Goal: Navigation & Orientation: Find specific page/section

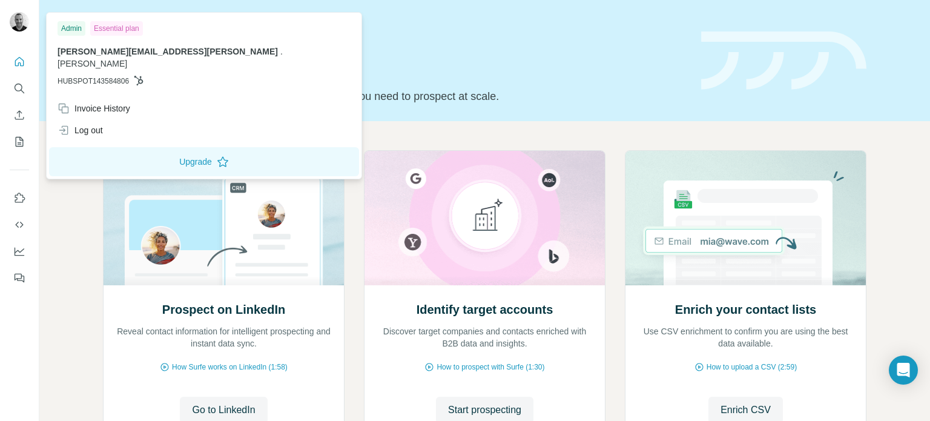
click at [19, 24] on img at bounding box center [19, 21] width 19 height 19
click at [18, 59] on icon "Quick start" at bounding box center [19, 62] width 12 height 12
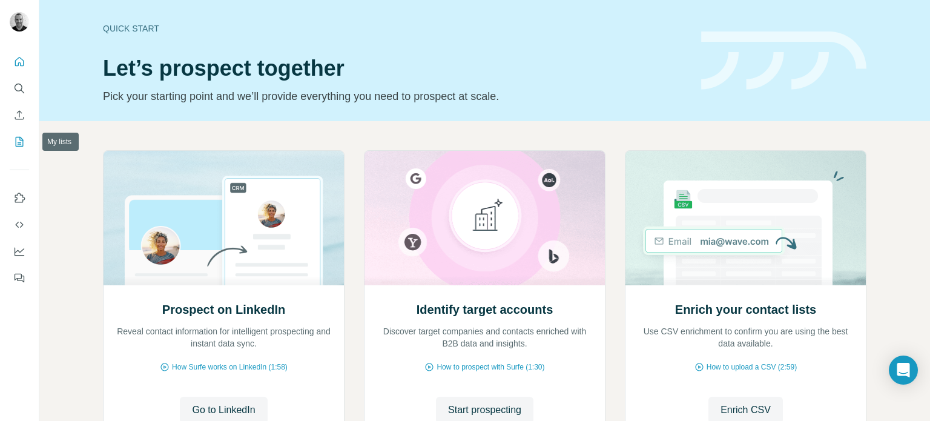
click at [22, 147] on icon "My lists" at bounding box center [19, 142] width 12 height 12
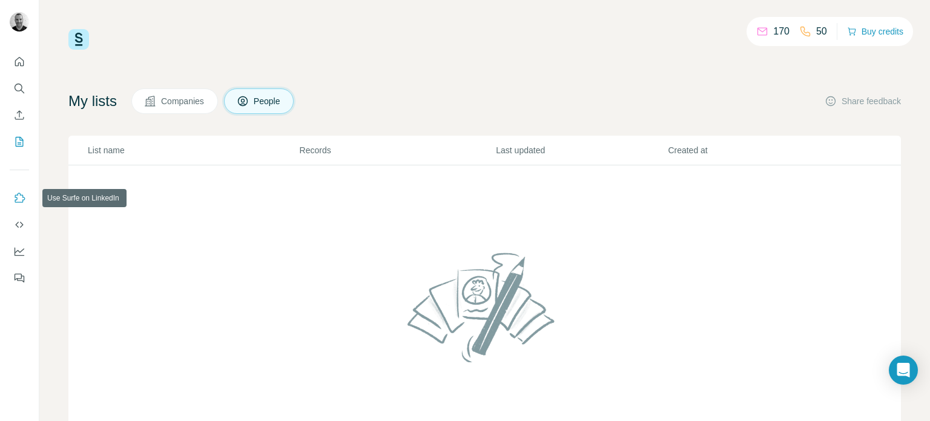
click at [11, 198] on button "Use Surfe on LinkedIn" at bounding box center [19, 198] width 19 height 22
click at [18, 227] on icon "Use Surfe API" at bounding box center [19, 225] width 12 height 12
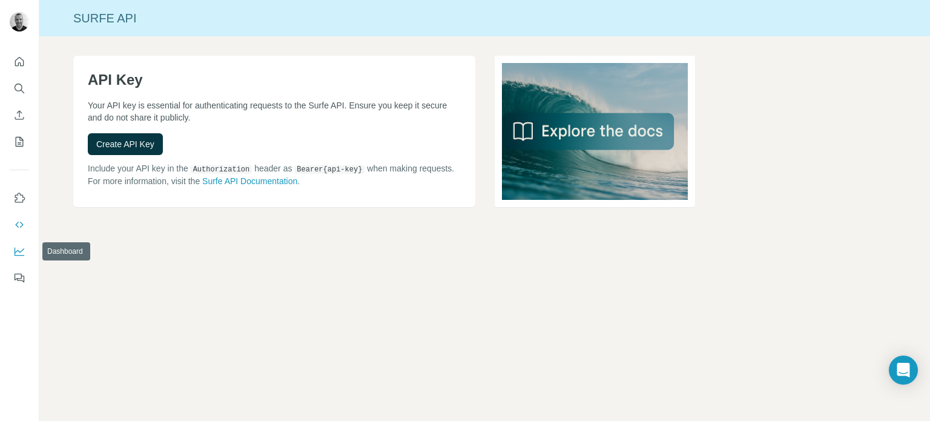
click at [19, 253] on icon "Dashboard" at bounding box center [19, 251] width 12 height 12
